Goal: Task Accomplishment & Management: Manage account settings

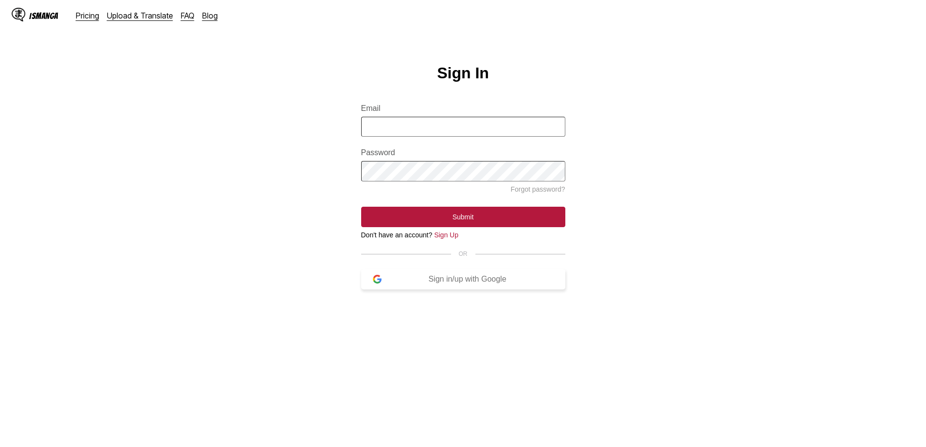
click at [456, 283] on div "Sign in/up with Google" at bounding box center [468, 279] width 172 height 9
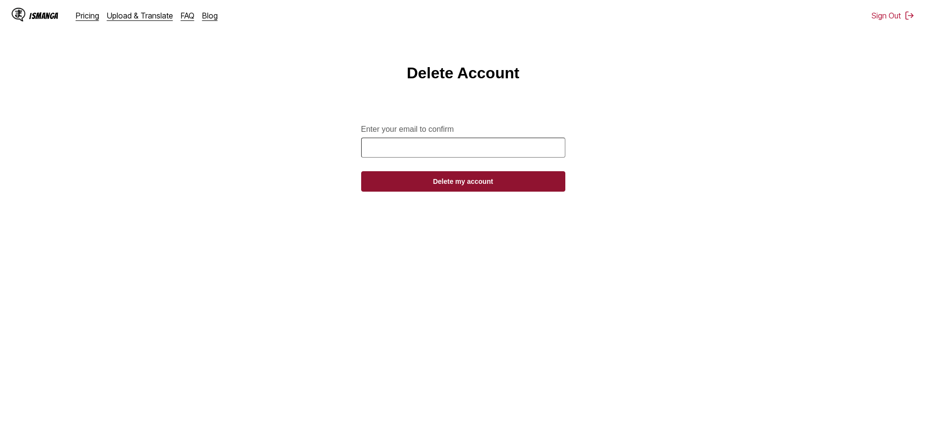
click at [470, 187] on button "Delete my account" at bounding box center [463, 181] width 204 height 20
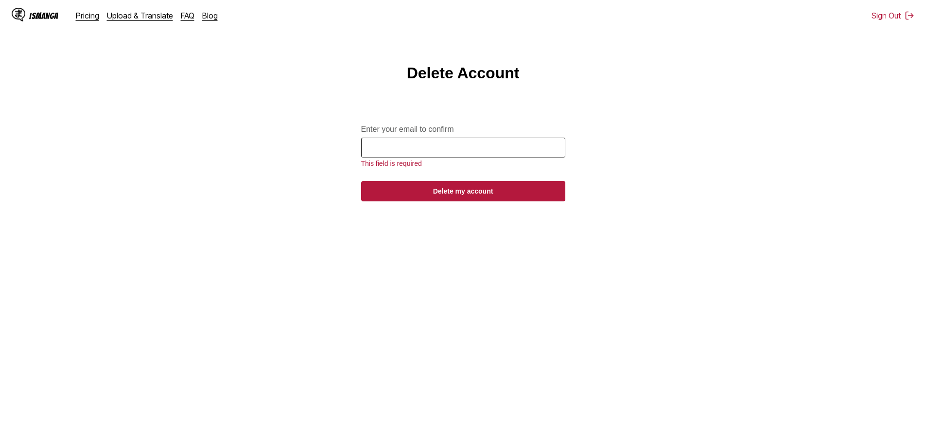
drag, startPoint x: 919, startPoint y: 0, endPoint x: 724, endPoint y: 56, distance: 202.8
click at [724, 56] on html "IsManga Pricing Upload & Translate FAQ Blog Sign Out Pricing Upload & Translate…" at bounding box center [463, 278] width 926 height 557
click at [891, 14] on button "Sign Out" at bounding box center [892, 16] width 43 height 10
